Goal: Complete application form

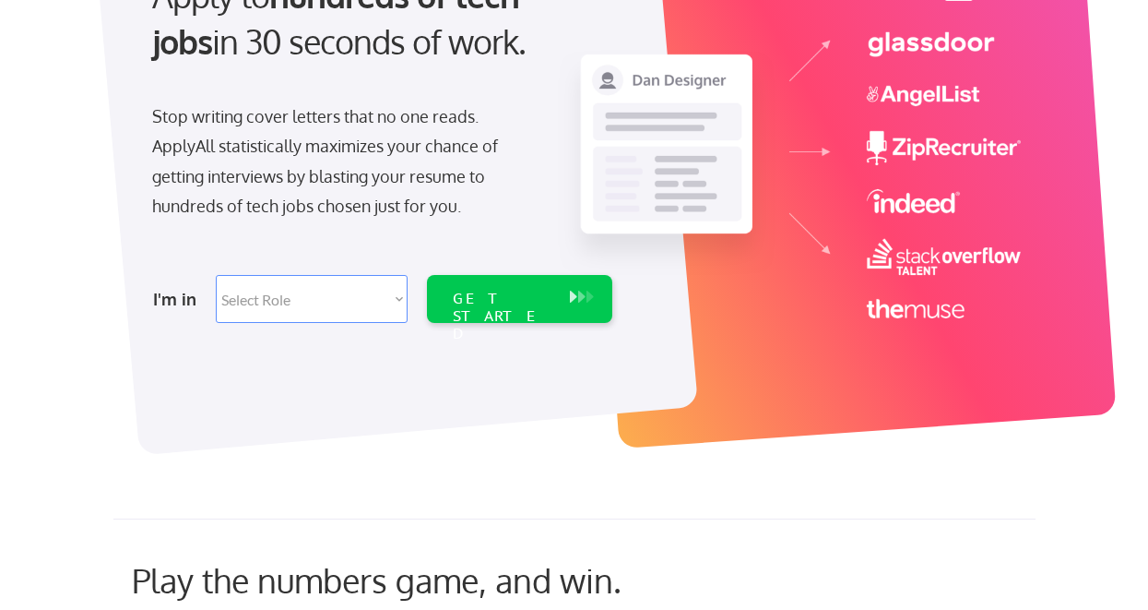
scroll to position [253, 0]
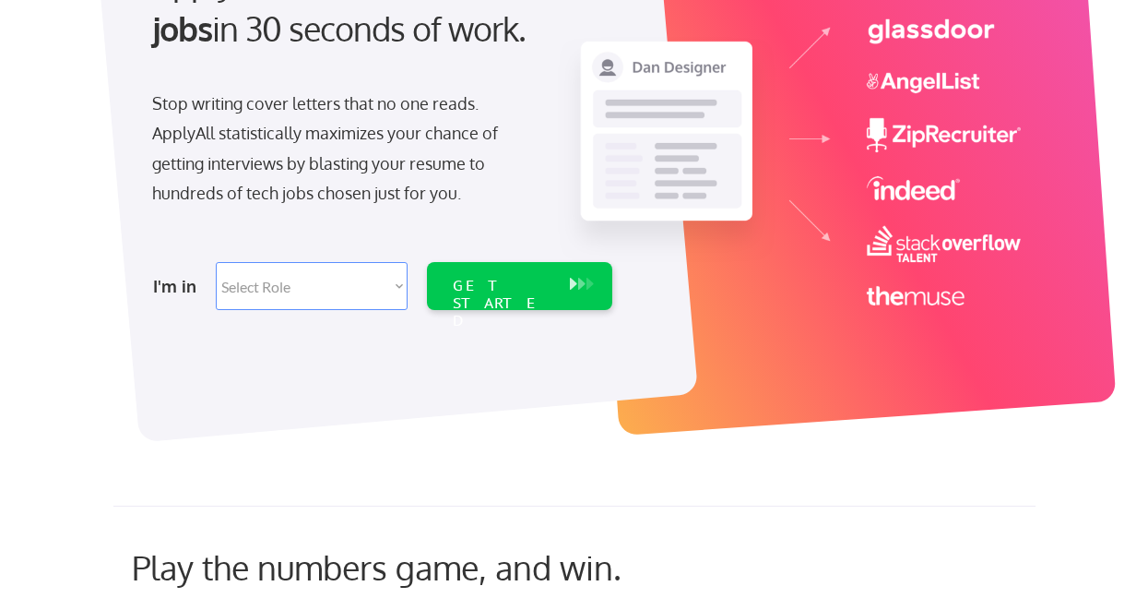
click at [283, 295] on select "Select Role Software Engineering Product Management Customer Success Sales UI/U…" at bounding box center [312, 286] width 192 height 48
select select ""sales0""
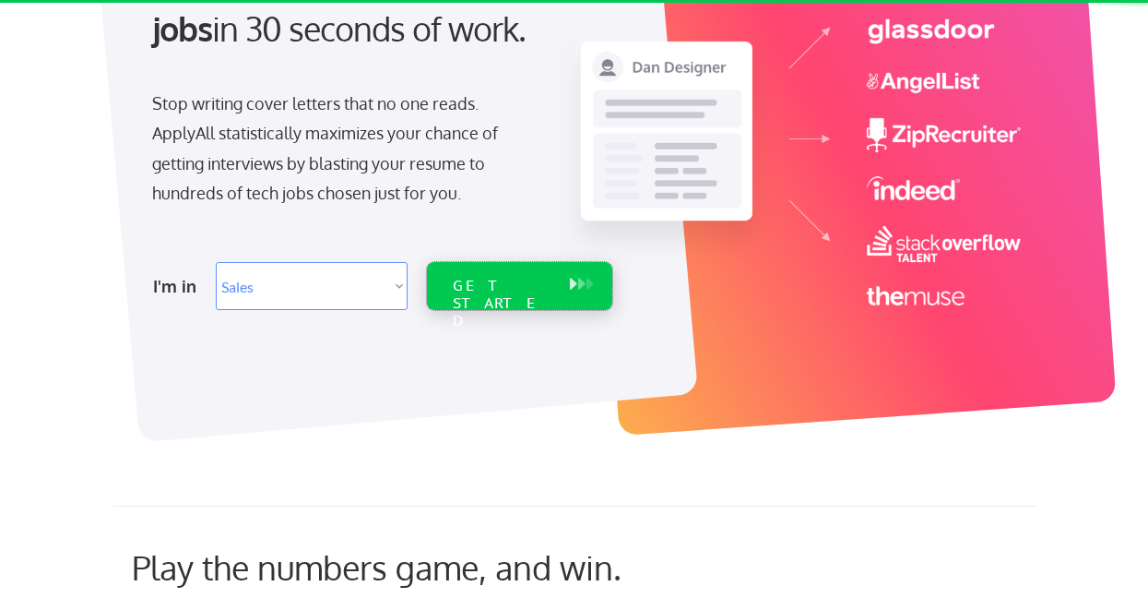
click at [501, 272] on div "GET STARTED" at bounding box center [502, 286] width 117 height 48
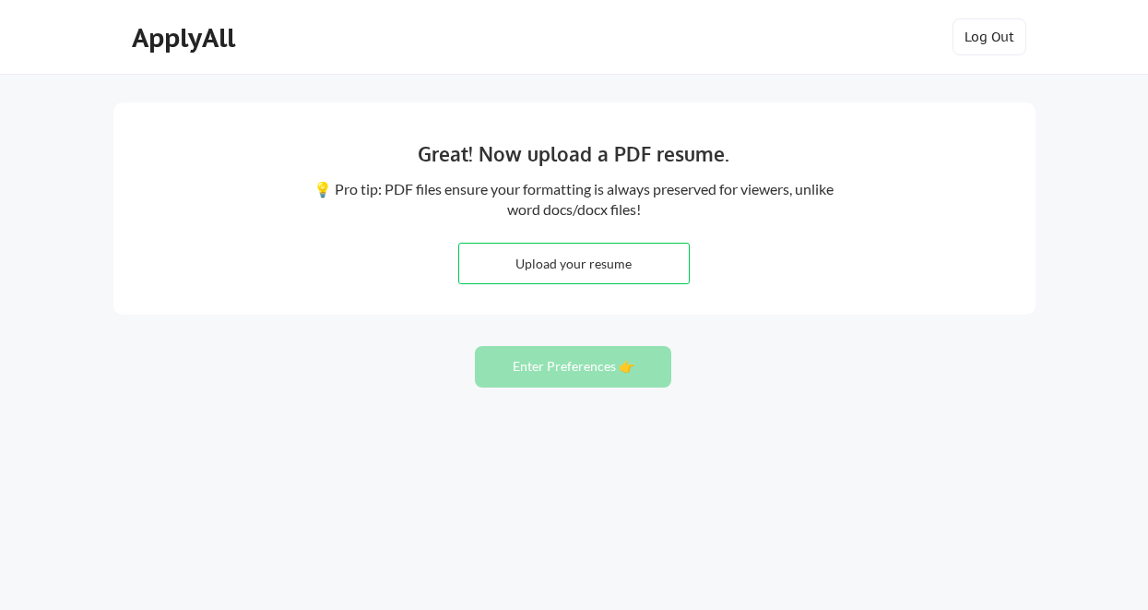
click at [607, 259] on input "file" at bounding box center [574, 264] width 230 height 40
type input "C:\fakepath\Jacquelyn Tracey Resume.pdf"
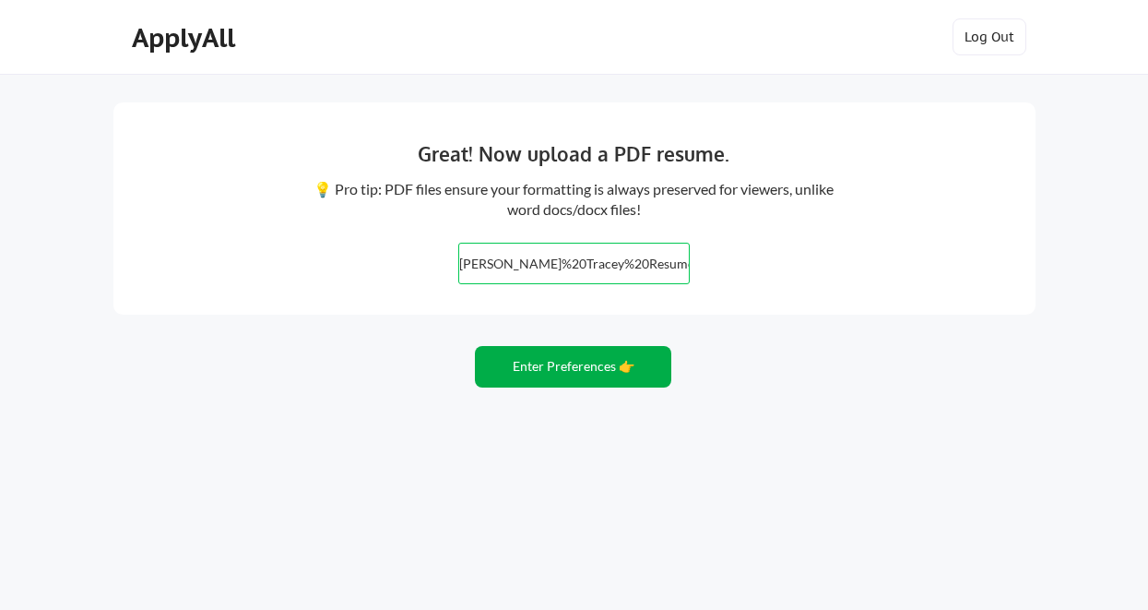
click at [579, 373] on button "Enter Preferences 👉" at bounding box center [573, 367] width 196 height 42
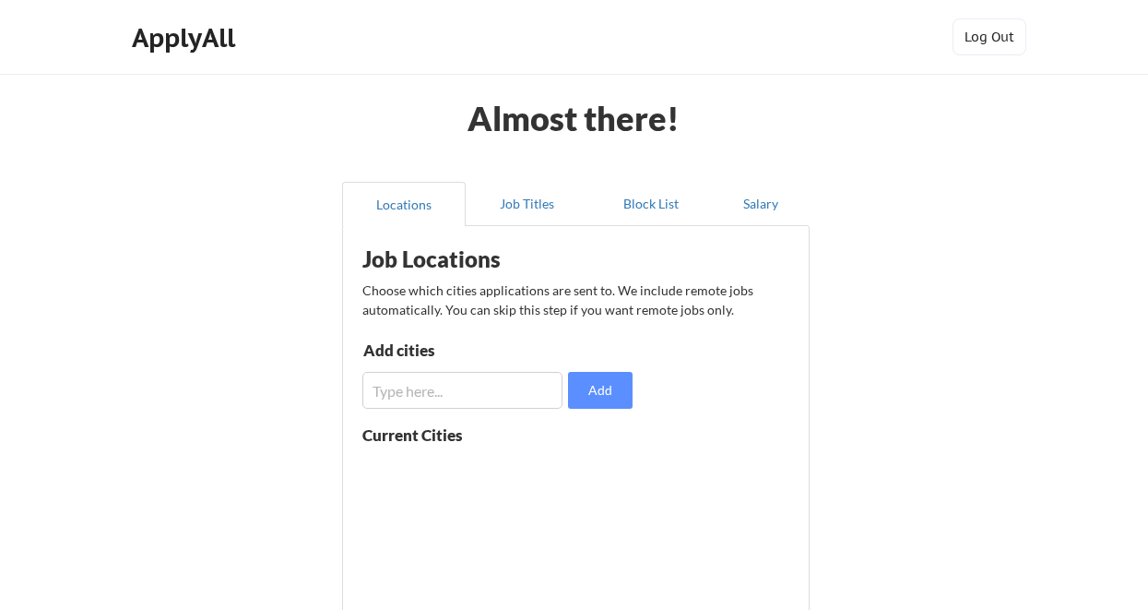
click at [429, 394] on input "input" at bounding box center [463, 390] width 200 height 37
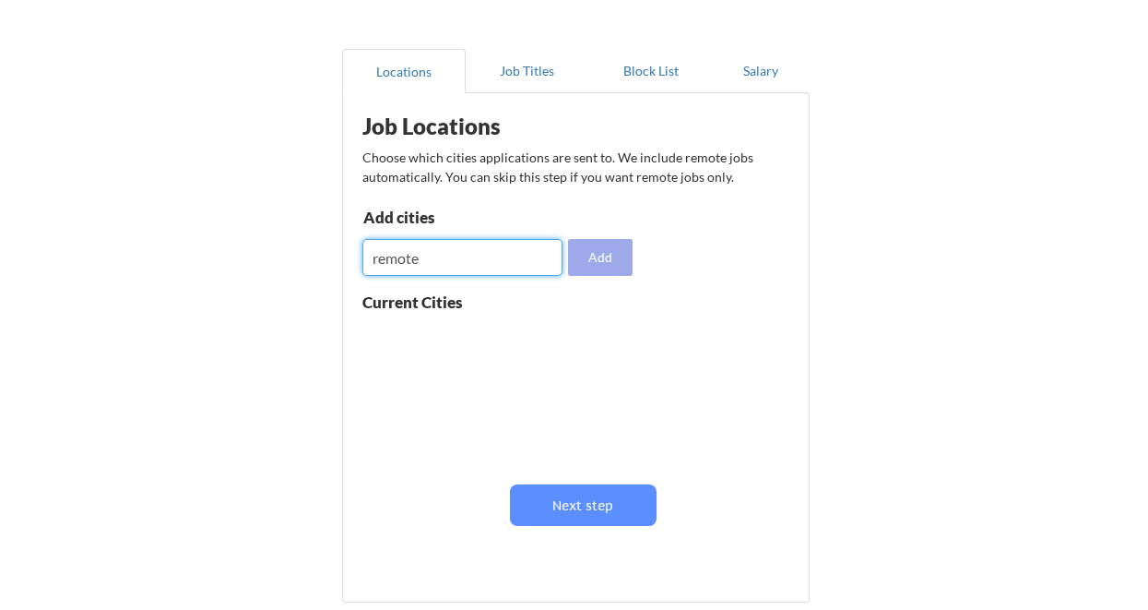
type input "remote"
click at [596, 260] on button "Add" at bounding box center [600, 257] width 65 height 37
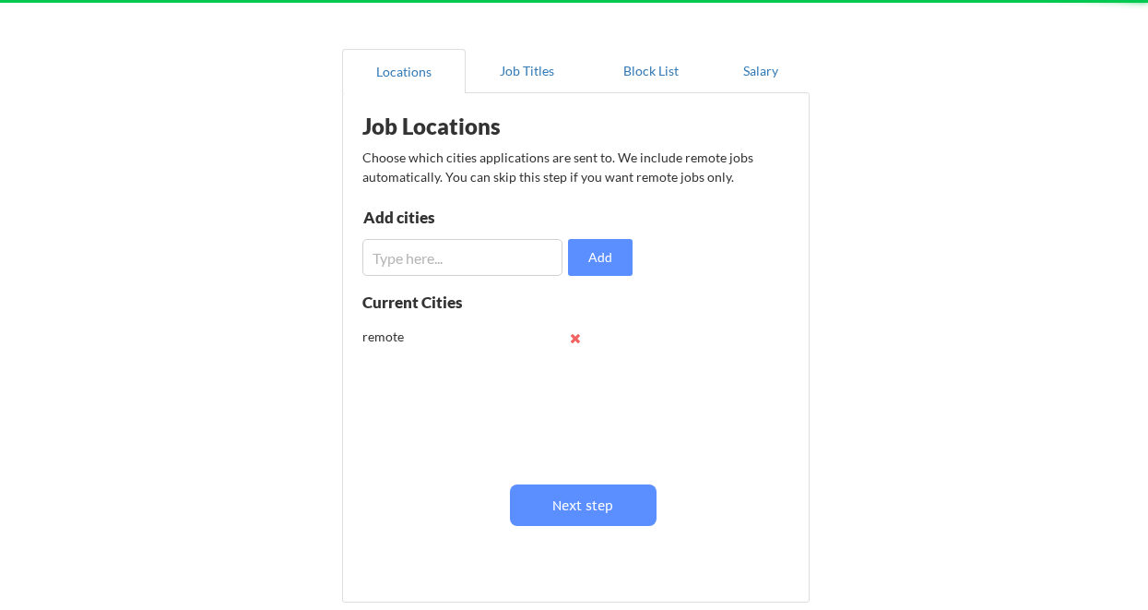
click at [411, 261] on input "input" at bounding box center [463, 257] width 200 height 37
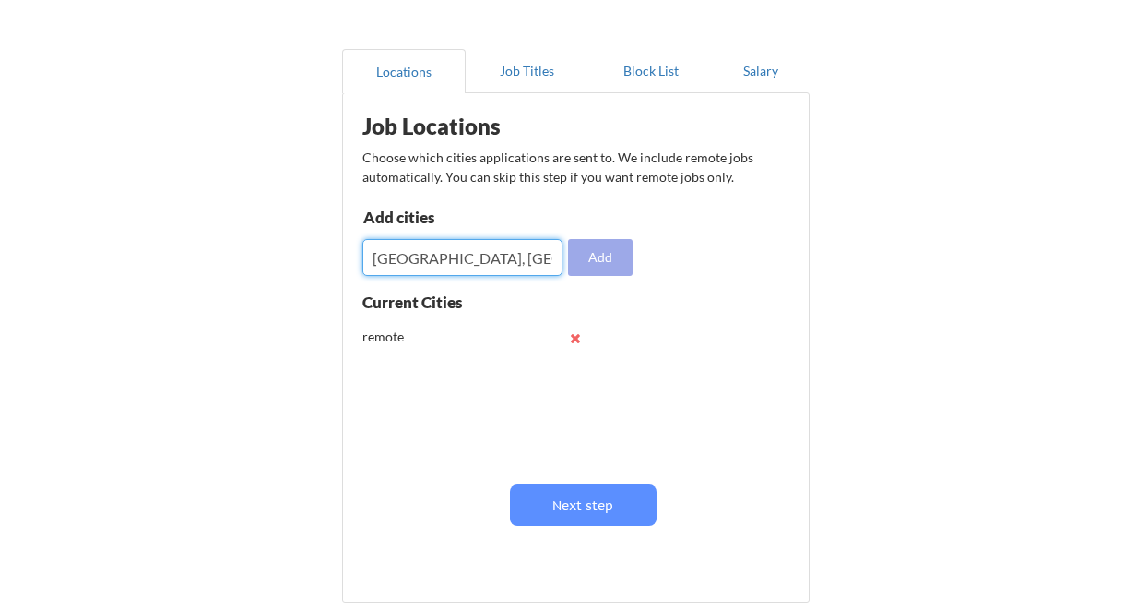
type input "New Orleans, LA"
click at [595, 250] on button "Add" at bounding box center [600, 257] width 65 height 37
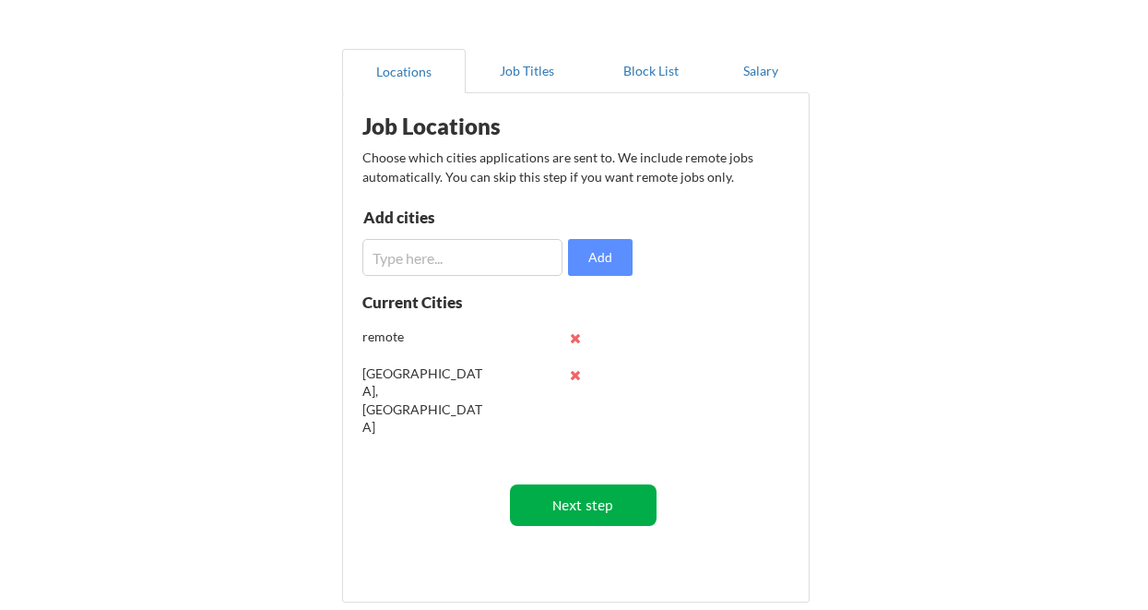
click at [612, 515] on button "Next step" at bounding box center [583, 505] width 147 height 42
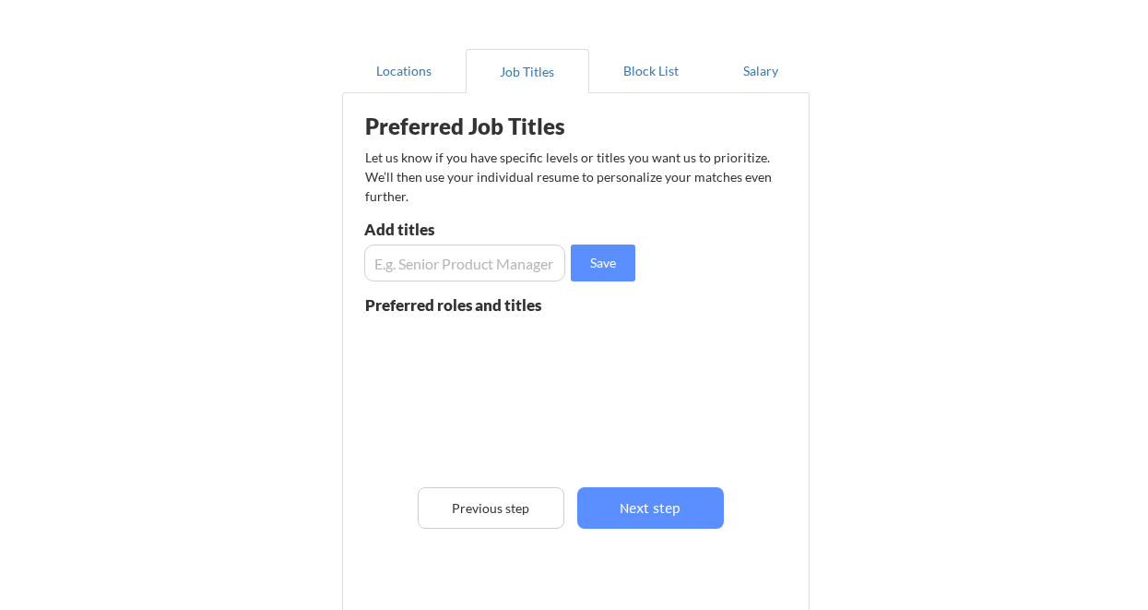
click at [439, 271] on input "input" at bounding box center [464, 262] width 201 height 37
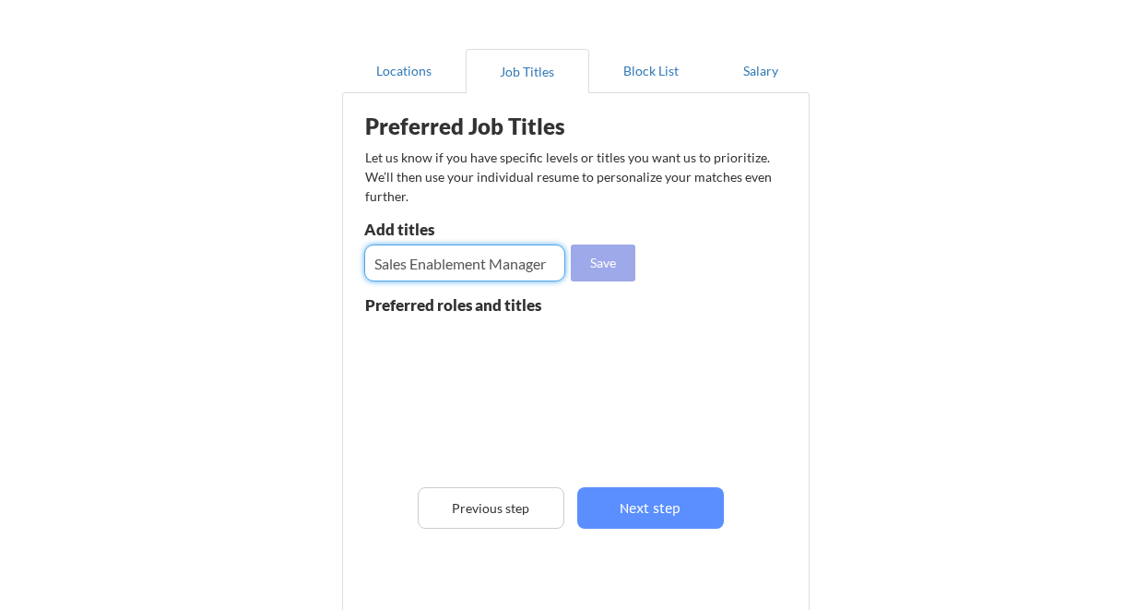
type input "Sales Enablement Manager"
click at [602, 254] on button "Save" at bounding box center [603, 262] width 65 height 37
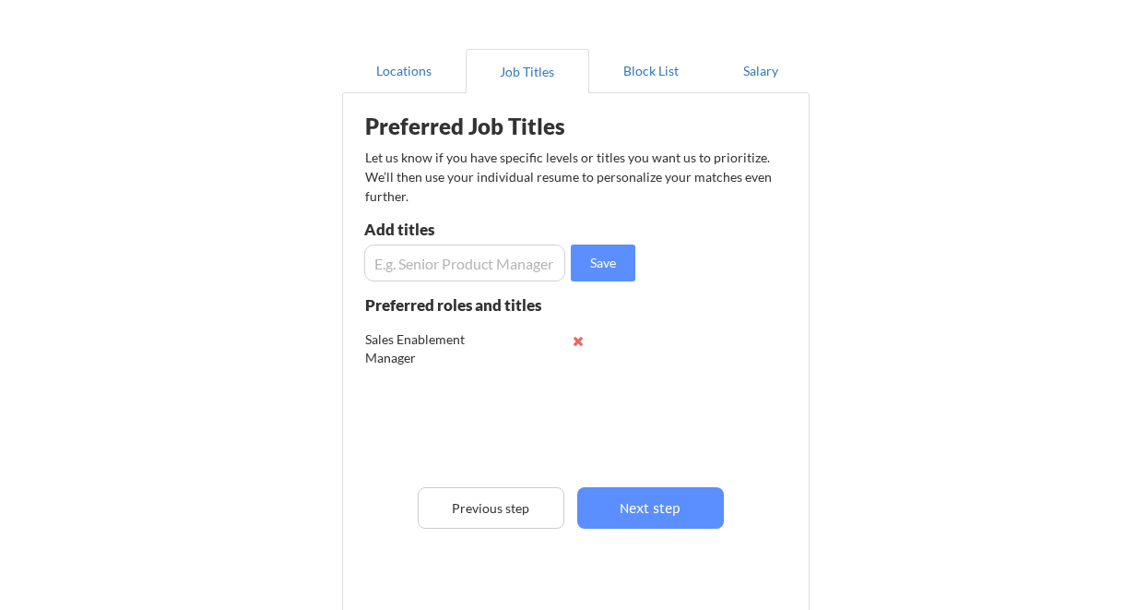
click at [410, 266] on input "input" at bounding box center [464, 262] width 201 height 37
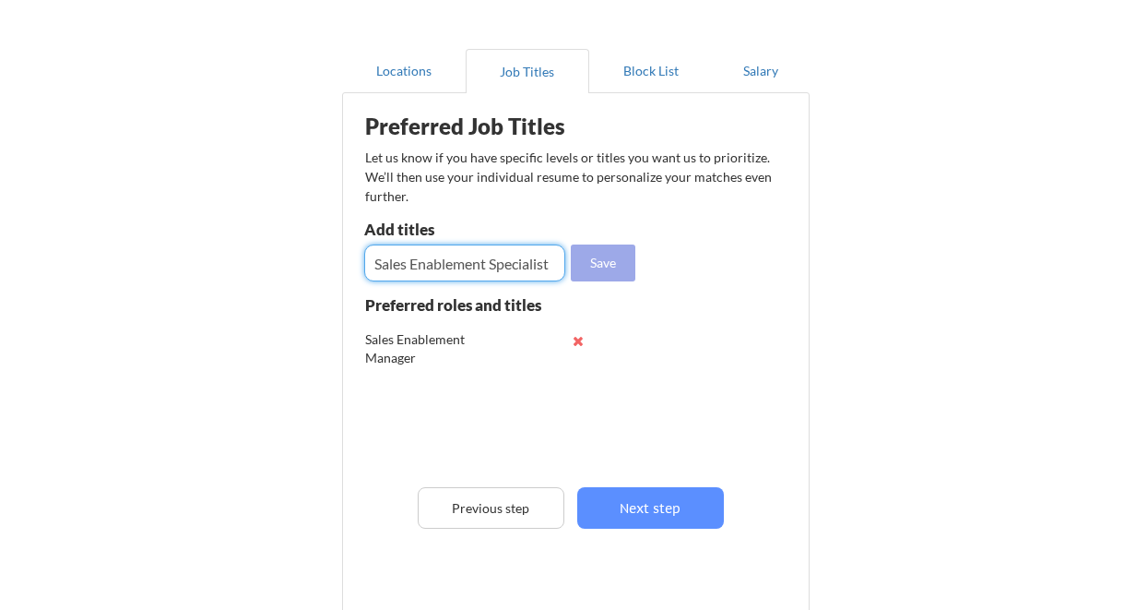
type input "Sales Enablement Specialist"
click at [608, 259] on button "Save" at bounding box center [603, 262] width 65 height 37
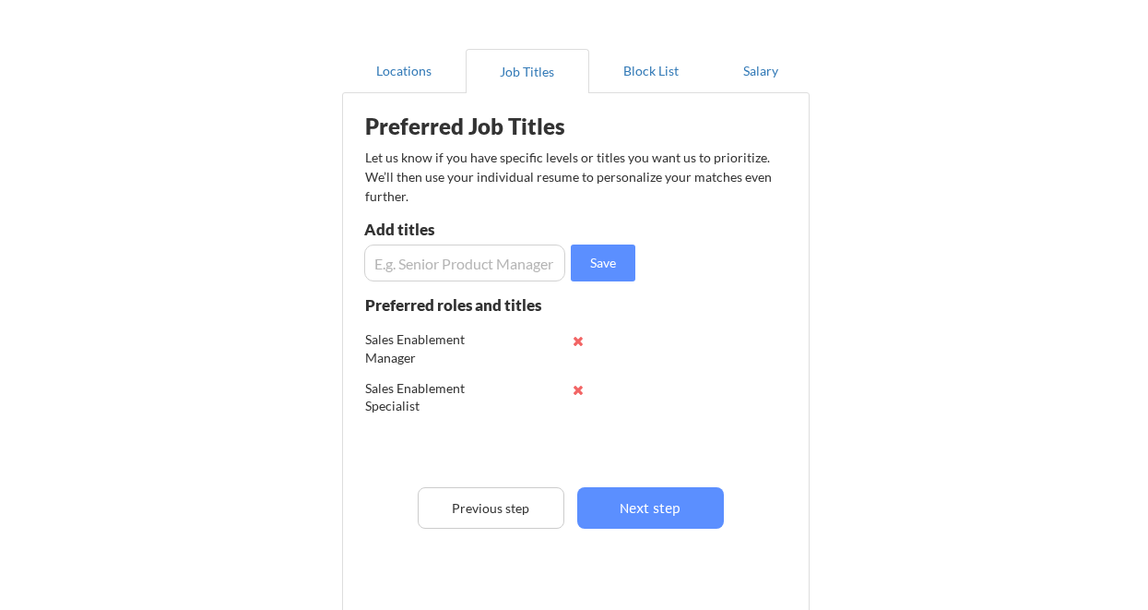
click at [451, 274] on input "input" at bounding box center [464, 262] width 201 height 37
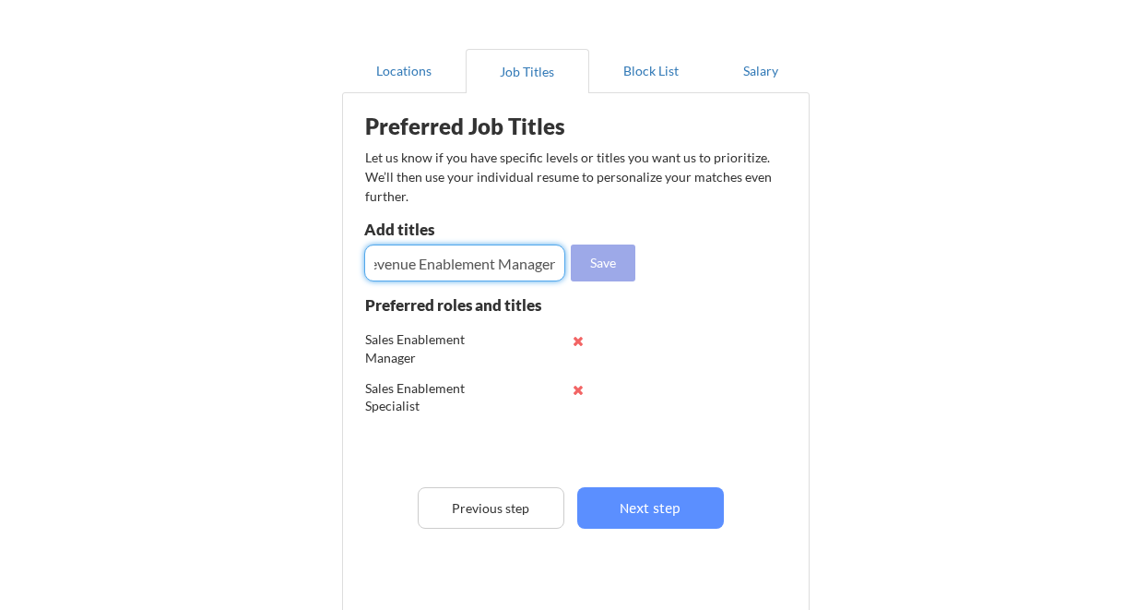
type input "Revenue Enablement Manager"
click at [600, 266] on button "Save" at bounding box center [603, 262] width 65 height 37
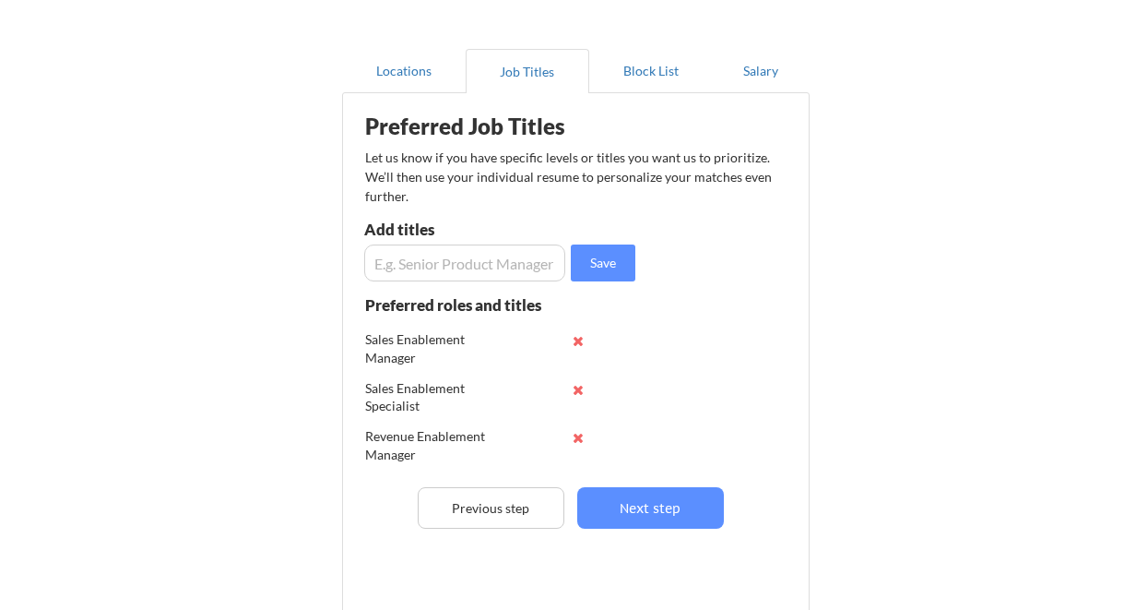
click at [419, 267] on input "input" at bounding box center [464, 262] width 201 height 37
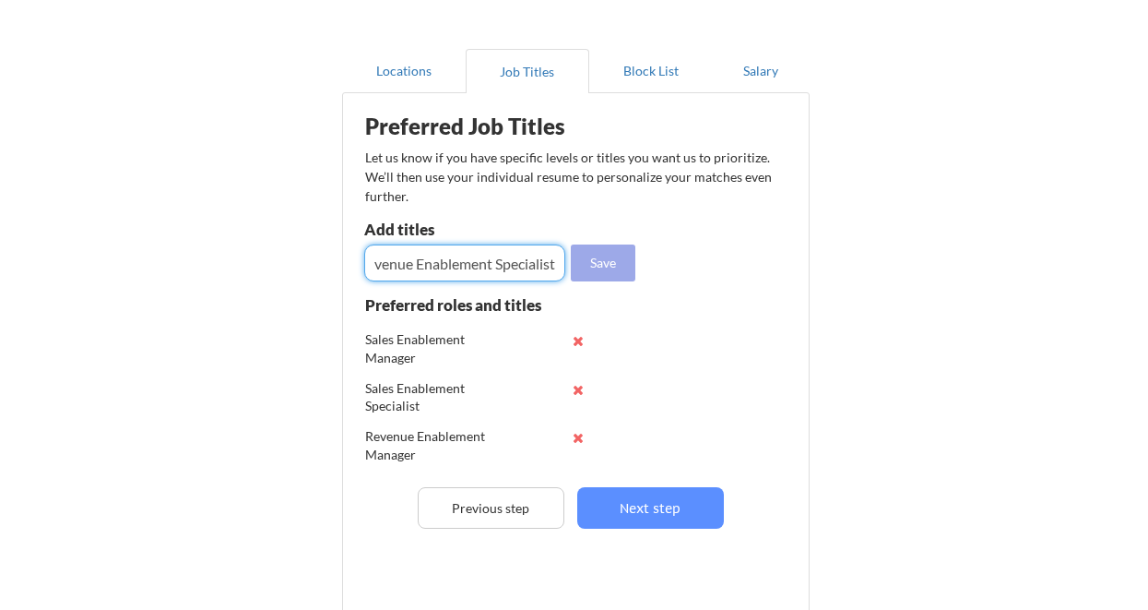
type input "Revenue Enablement Specialist"
click at [608, 269] on button "Save" at bounding box center [603, 262] width 65 height 37
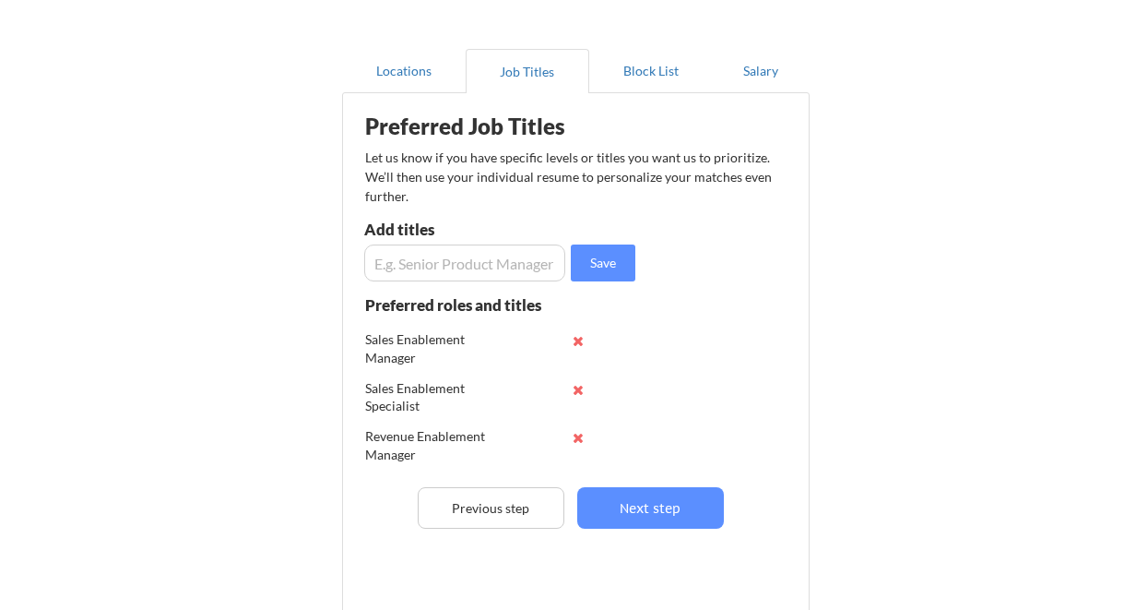
scroll to position [49, 0]
click at [646, 498] on button "Next step" at bounding box center [650, 508] width 147 height 42
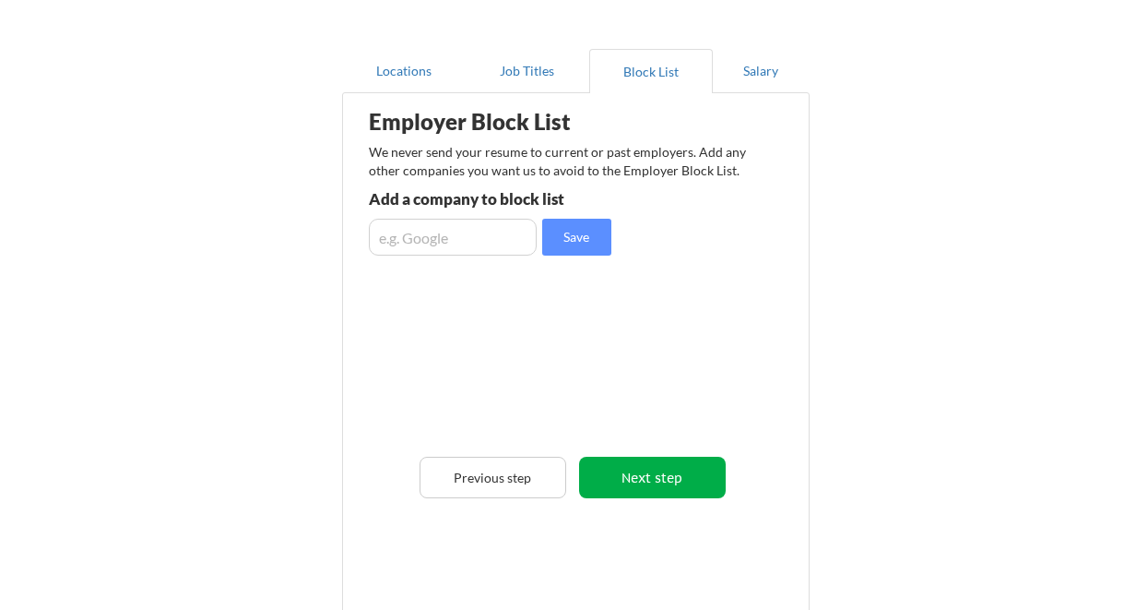
click at [634, 466] on button "Next step" at bounding box center [652, 478] width 147 height 42
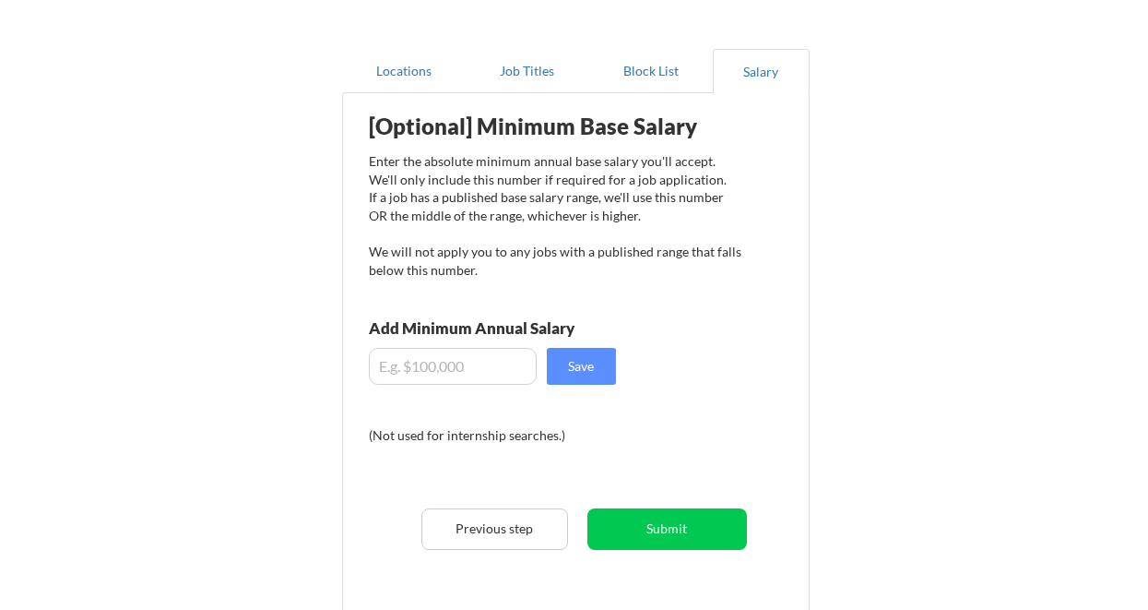
click at [416, 368] on input "input" at bounding box center [453, 366] width 168 height 37
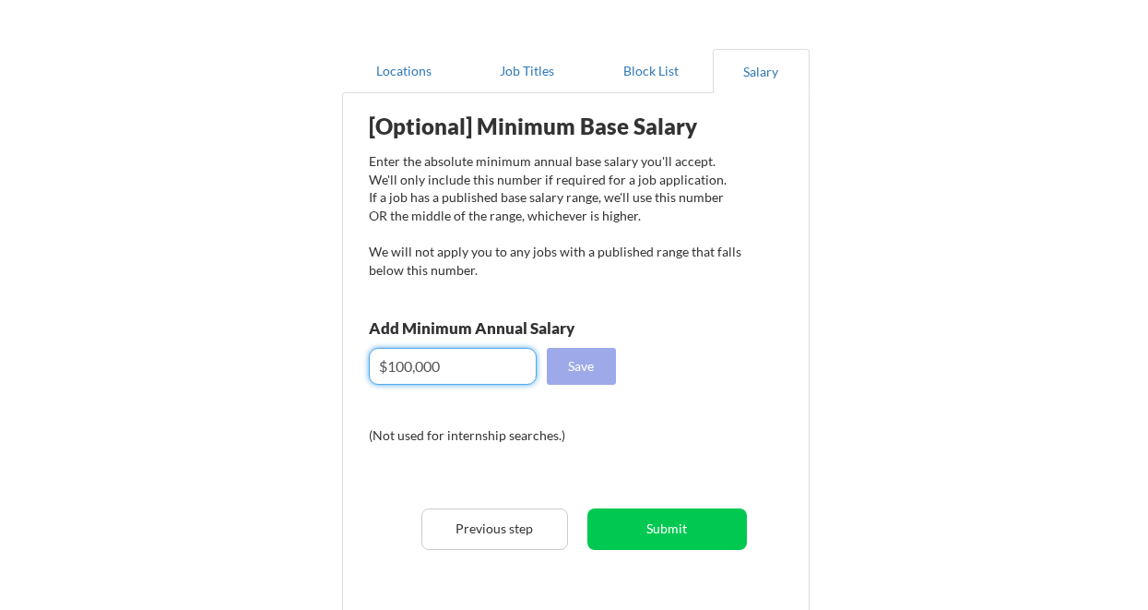
type input "$100,000"
click at [584, 381] on button "Save" at bounding box center [581, 366] width 69 height 37
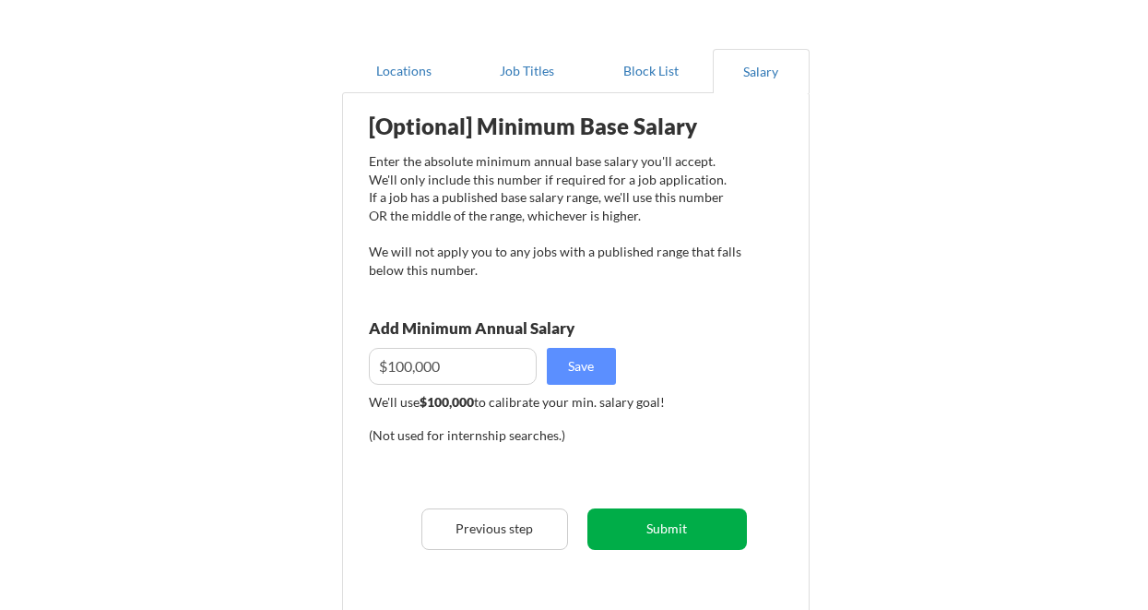
click at [657, 526] on button "Submit" at bounding box center [668, 529] width 160 height 42
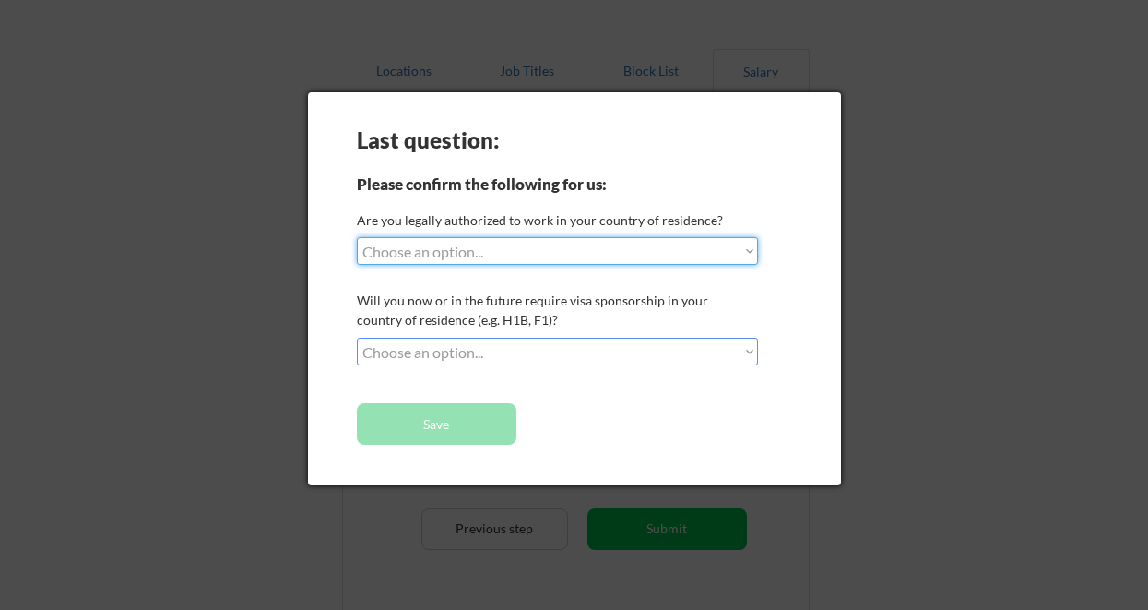
click at [495, 241] on select "Choose an option... Yes, I am a US Citizen Yes, I am a Canadian Citizen Yes, I …" at bounding box center [557, 251] width 401 height 28
select select ""yes__i_am_a_us_citizen""
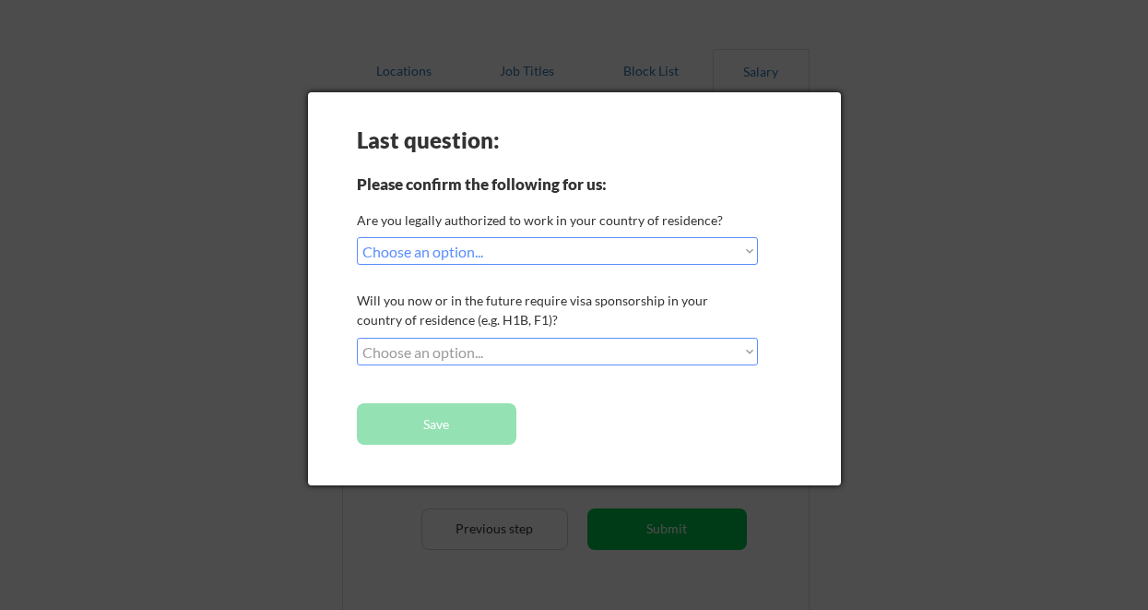
click at [460, 351] on select "Choose an option... No, I will not need sponsorship Yes, I will need sponsorship" at bounding box center [557, 352] width 401 height 28
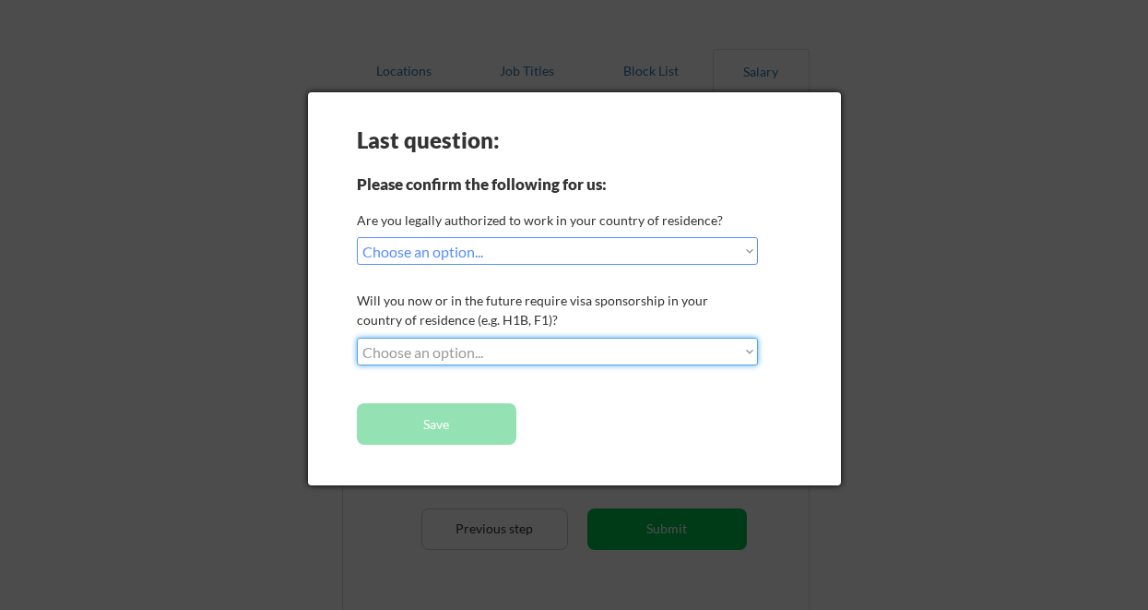
select select ""no__i_will_not_need_sponsorship""
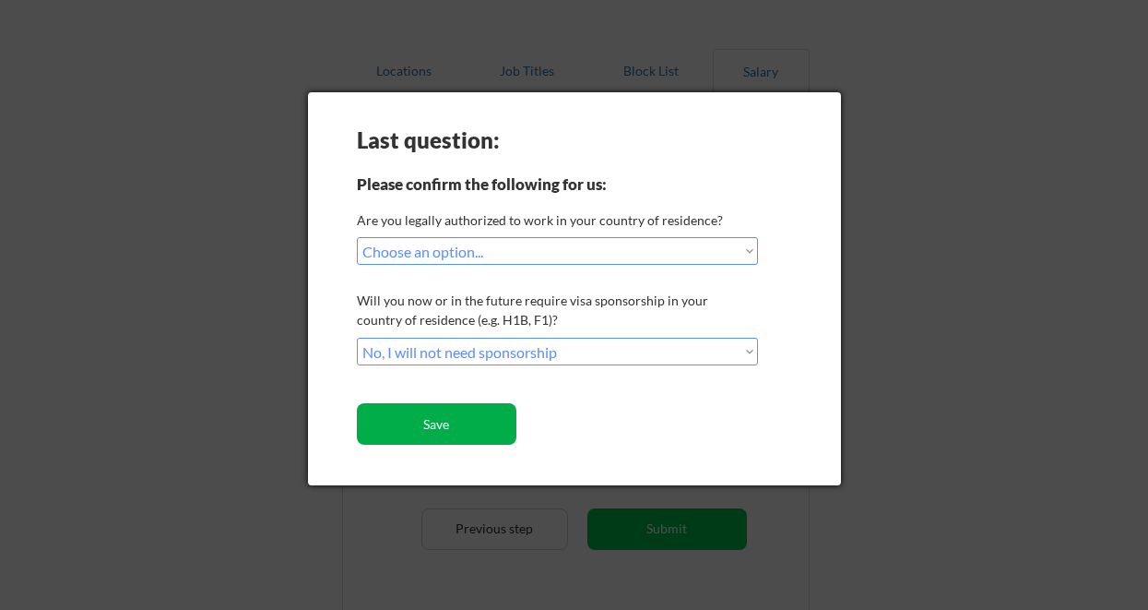
click at [445, 428] on button "Save" at bounding box center [437, 424] width 160 height 42
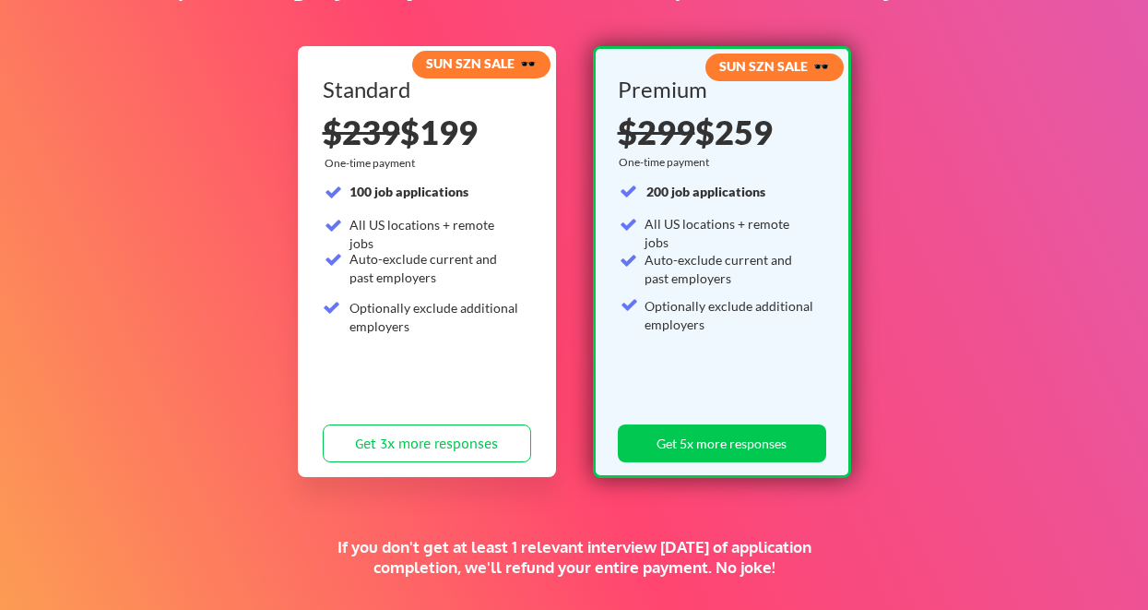
scroll to position [472, 0]
